Goal: Answer question/provide support: Share knowledge or assist other users

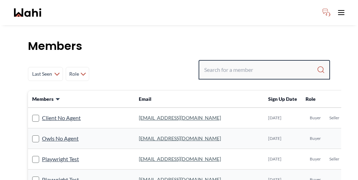
click at [258, 64] on input "Search input" at bounding box center [260, 70] width 113 height 13
paste input "[PERSON_NAME]"
type input "[PERSON_NAME]"
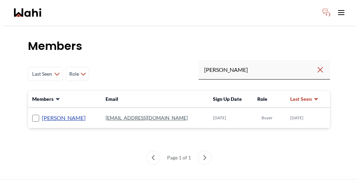
click at [43, 114] on link "[PERSON_NAME]" at bounding box center [64, 118] width 44 height 9
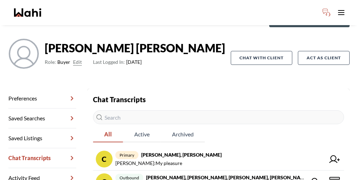
scroll to position [40, 0]
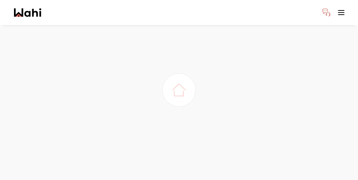
scroll to position [19, 0]
click at [181, 124] on div at bounding box center [179, 96] width 358 height 180
click at [183, 92] on img at bounding box center [179, 97] width 20 height 20
click at [225, 98] on div at bounding box center [179, 96] width 358 height 180
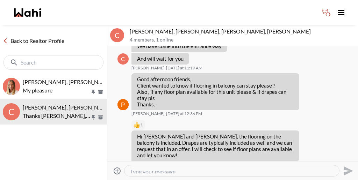
scroll to position [338, 0]
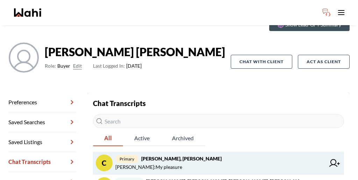
scroll to position [36, 0]
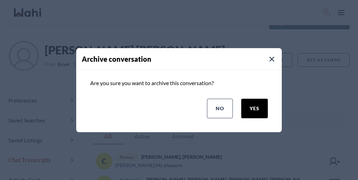
click at [268, 107] on button "yes" at bounding box center [254, 109] width 27 height 20
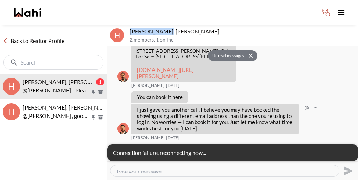
scroll to position [198, 0]
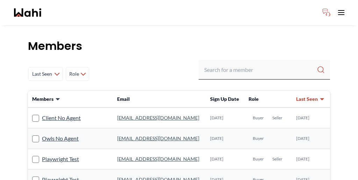
click at [262, 61] on div "Last Seen Less day than 1 day ago 1 day ago - 3 days ago 3 days ago - 1 week ag…" at bounding box center [179, 74] width 302 height 28
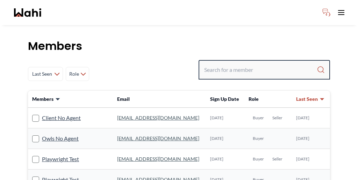
click at [261, 64] on input "Search input" at bounding box center [260, 70] width 113 height 13
type input "pradip"
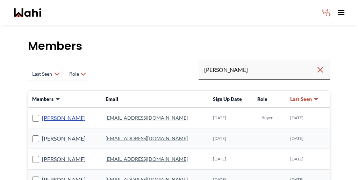
click at [48, 114] on link "Pradip Saha" at bounding box center [64, 118] width 44 height 9
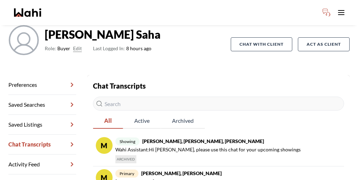
scroll to position [57, 0]
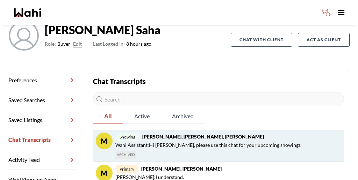
click at [175, 141] on span "Wahi Assistant : Hi Pradip, please use this chat for your upcoming showings" at bounding box center [207, 145] width 185 height 8
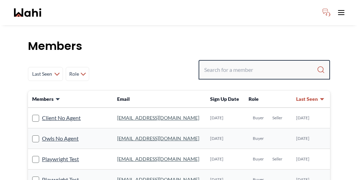
click at [256, 64] on input "Search input" at bounding box center [260, 70] width 113 height 13
type input "mahad"
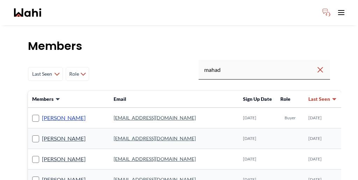
click at [55, 114] on link "[PERSON_NAME]" at bounding box center [64, 118] width 44 height 9
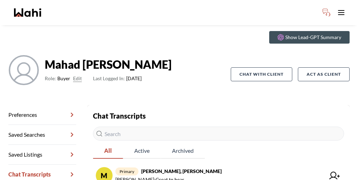
scroll to position [34, 0]
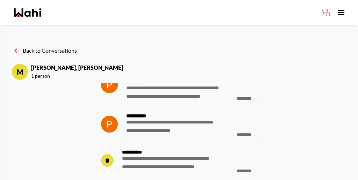
scroll to position [-211, 0]
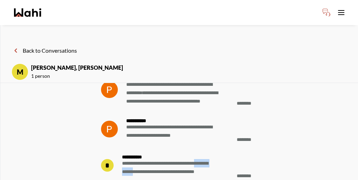
drag, startPoint x: 228, startPoint y: 161, endPoint x: 203, endPoint y: 162, distance: 25.2
click at [203, 162] on span "**********" at bounding box center [169, 165] width 94 height 13
copy span "**********"
